Goal: Information Seeking & Learning: Learn about a topic

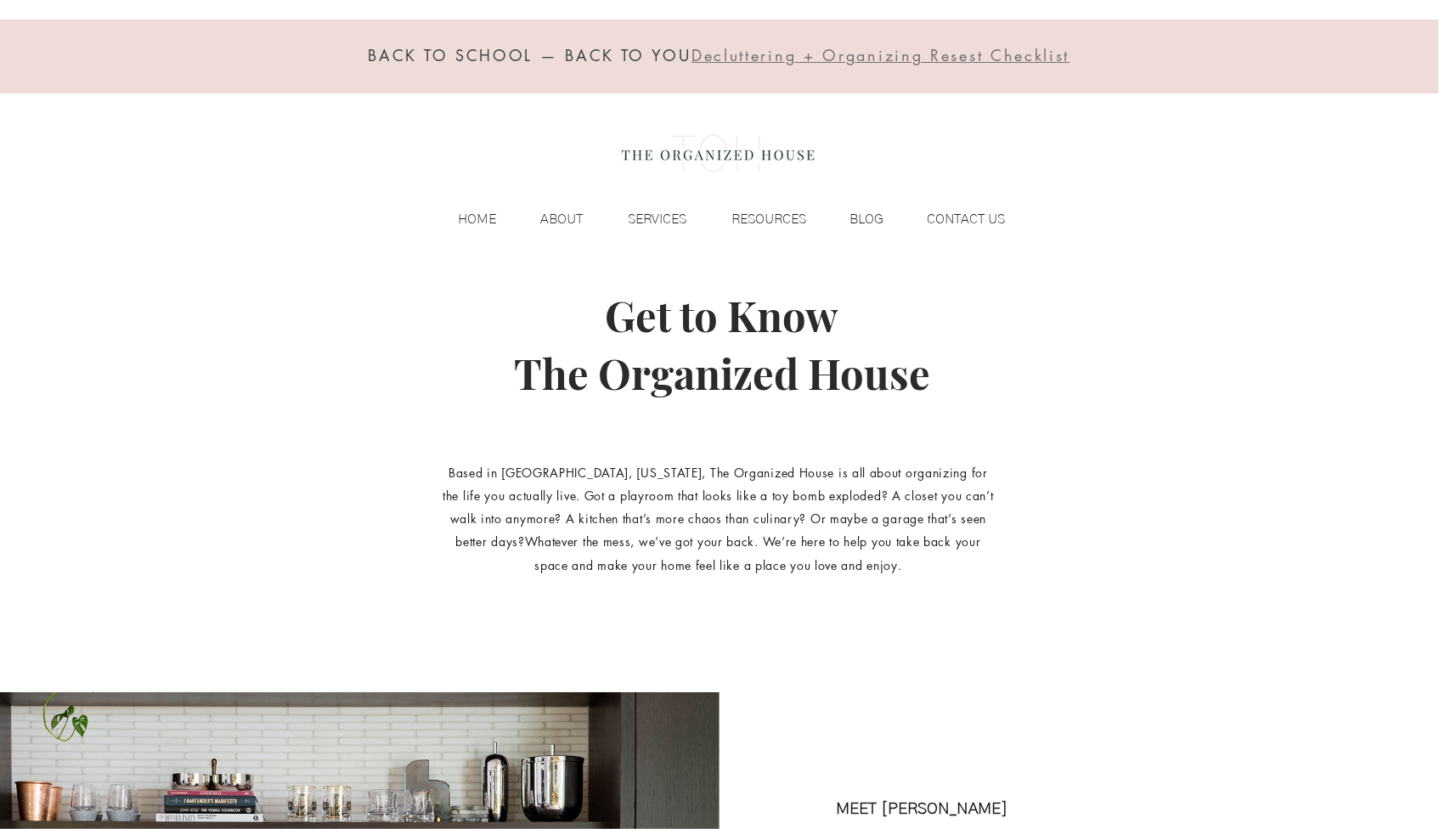
click at [681, 159] on img at bounding box center [718, 154] width 208 height 68
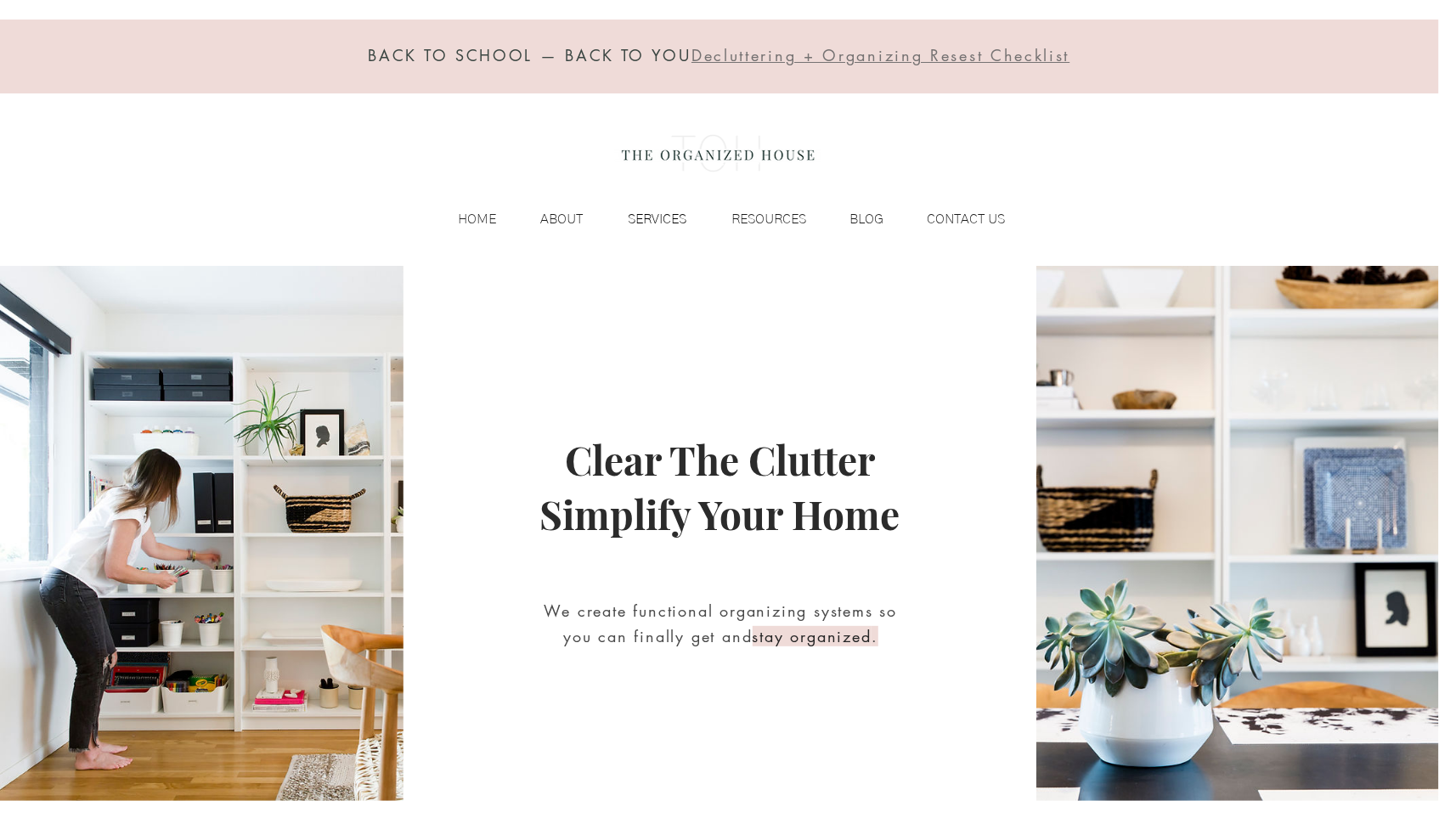
click at [657, 218] on p "SERVICES" at bounding box center [657, 218] width 76 height 25
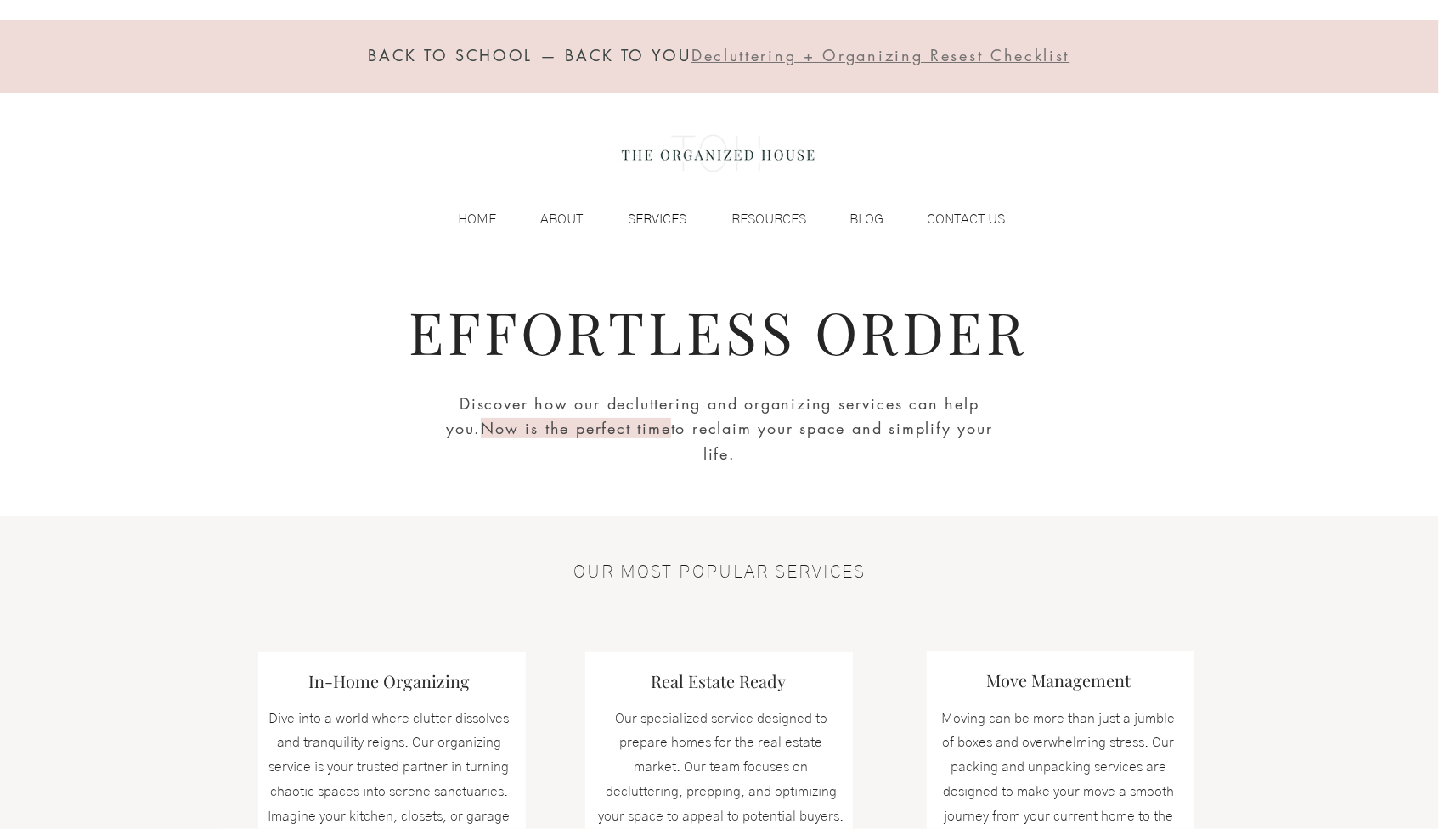
click at [650, 208] on p "SERVICES" at bounding box center [657, 218] width 76 height 25
click at [648, 210] on p "SERVICES" at bounding box center [657, 218] width 76 height 25
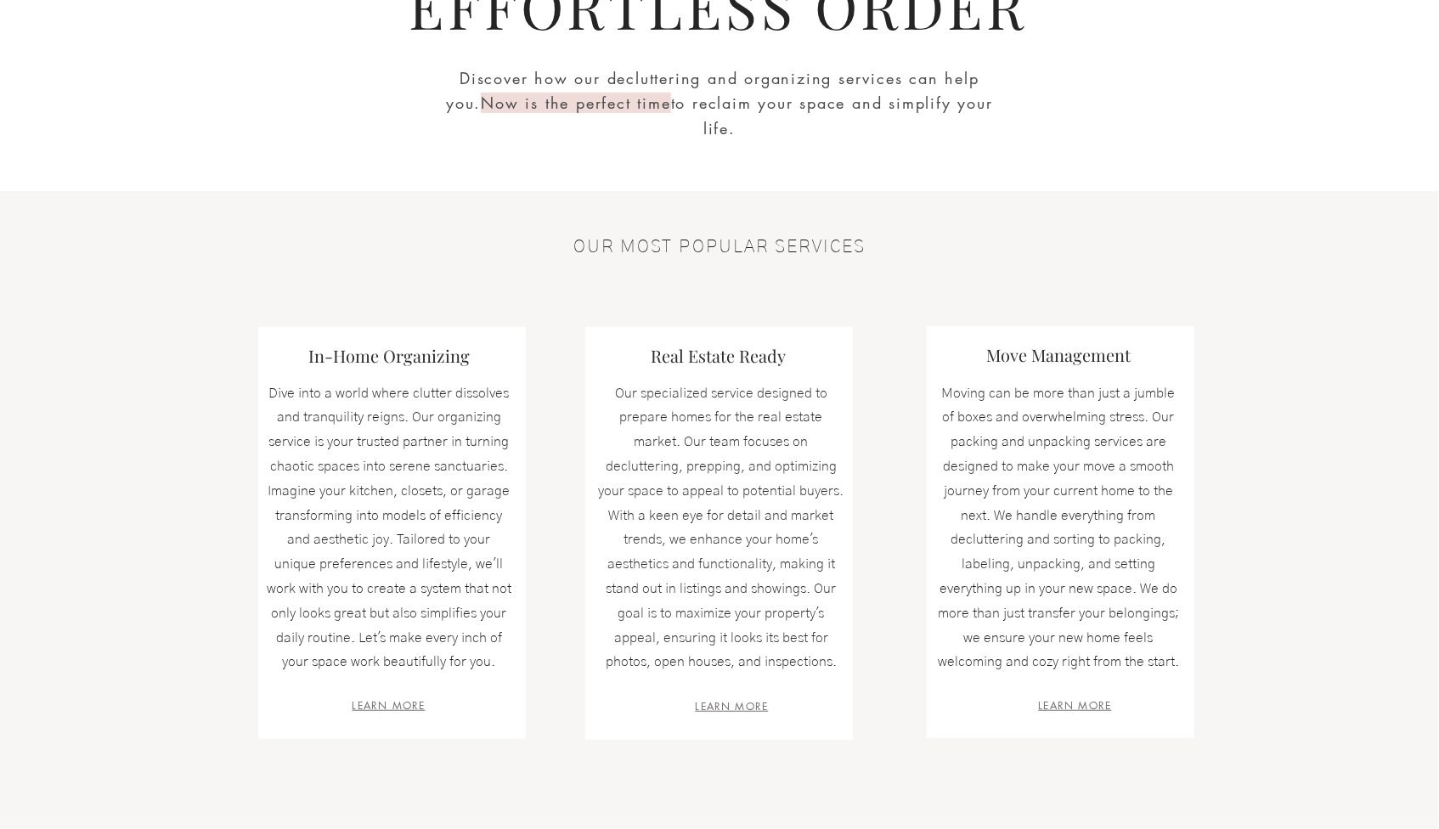
scroll to position [425, 0]
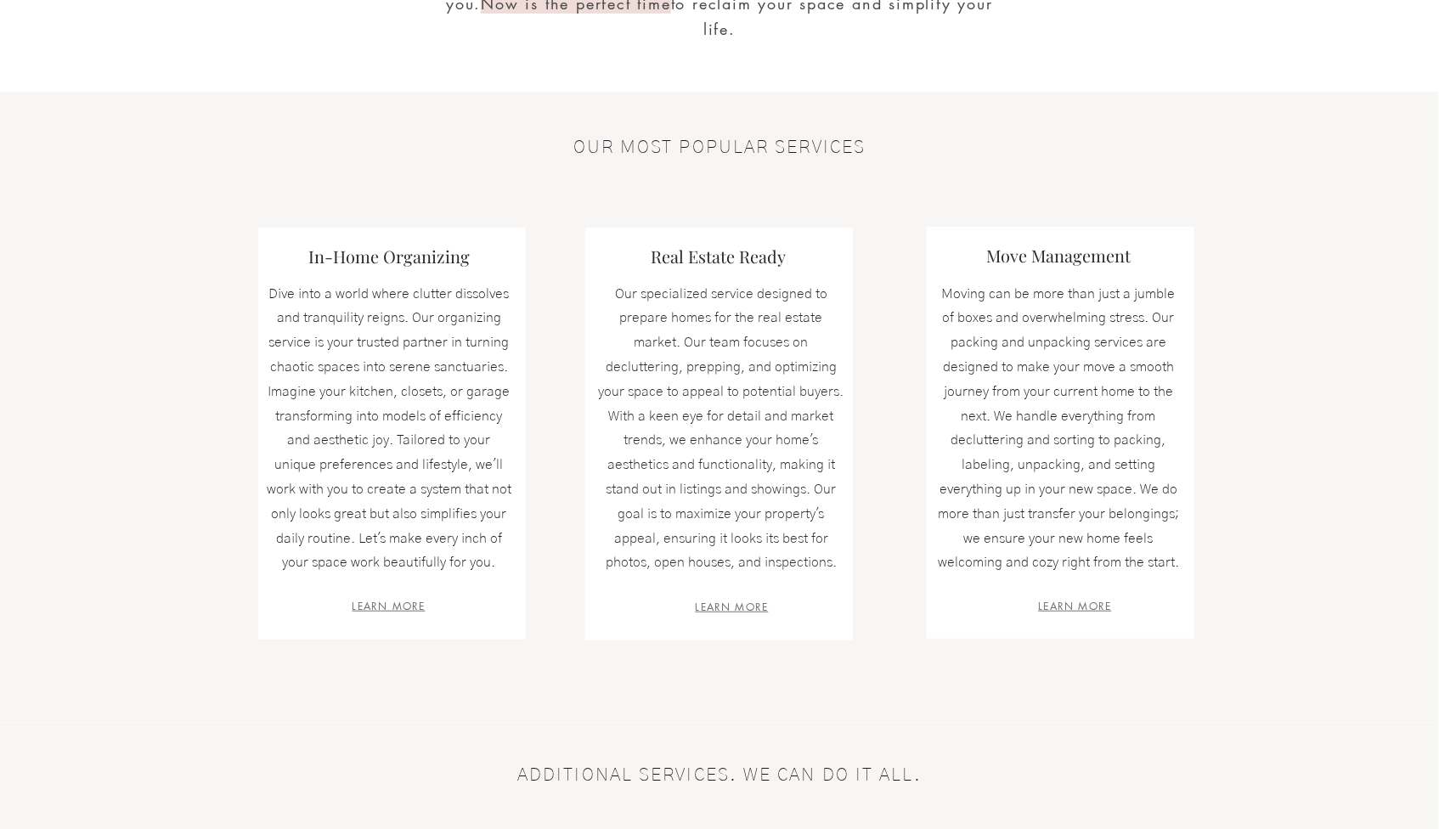
click at [386, 600] on span "LEARN MORE" at bounding box center [388, 606] width 73 height 14
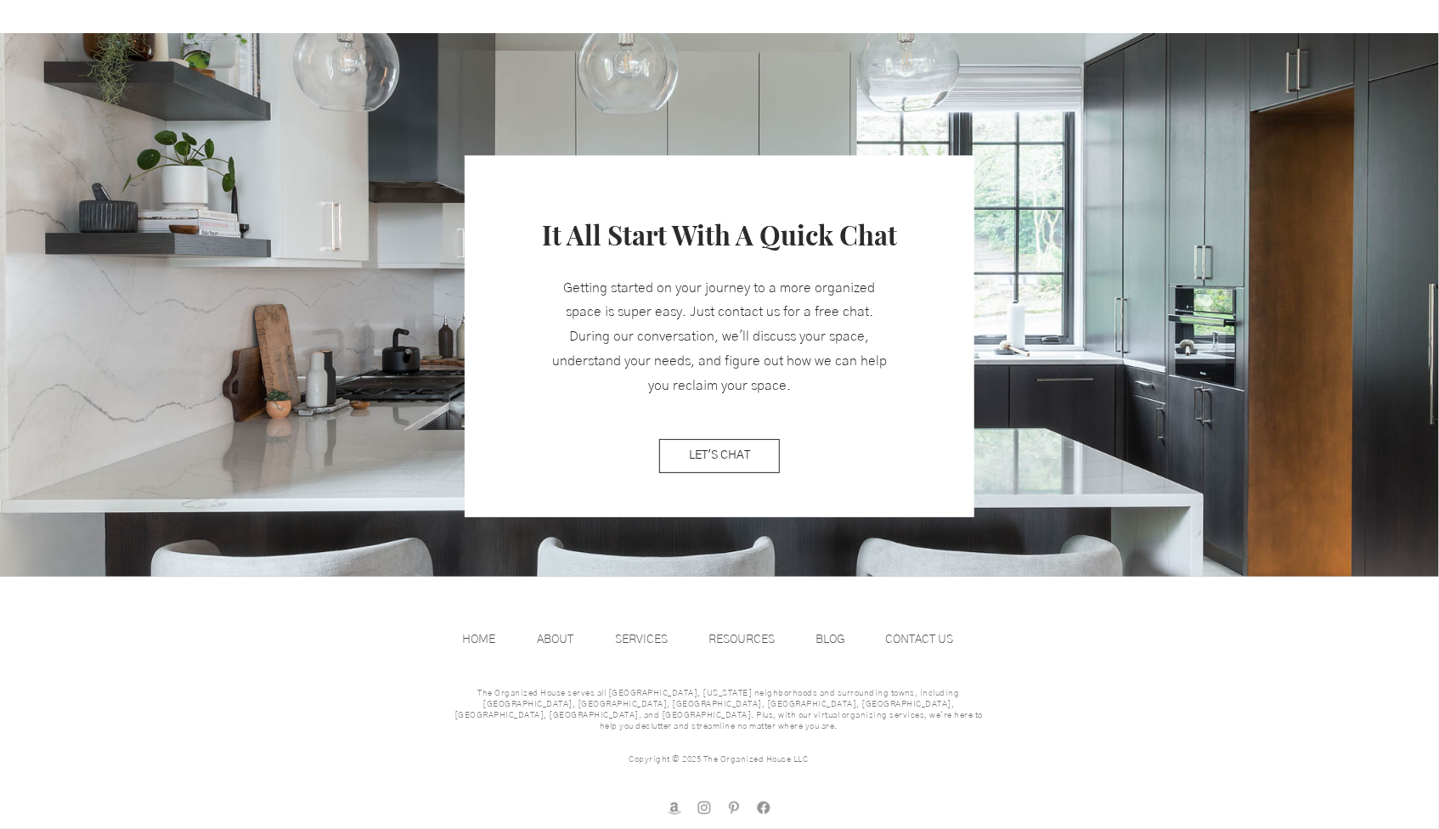
scroll to position [1892, 0]
